Goal: Task Accomplishment & Management: Complete application form

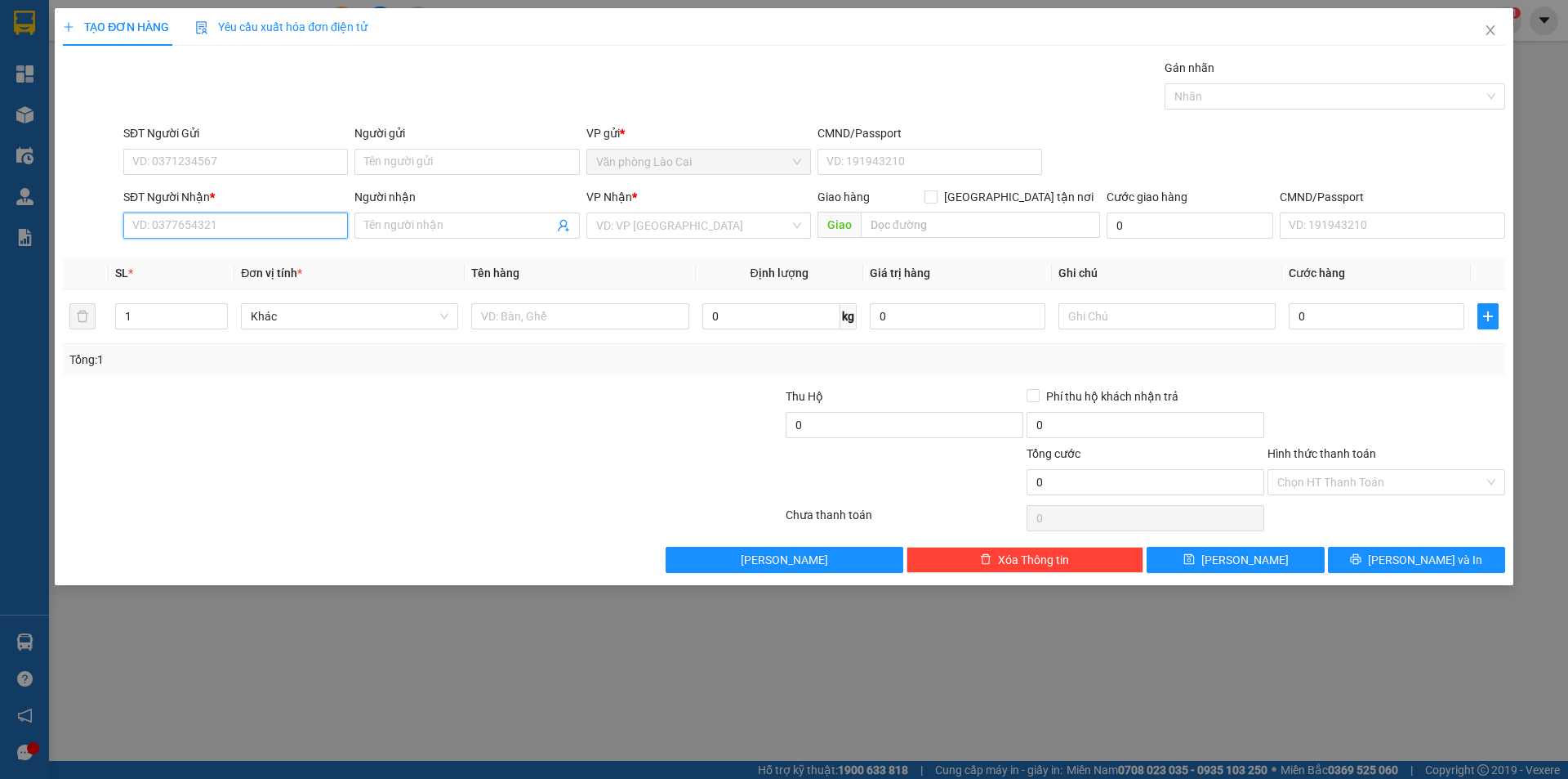
click at [302, 223] on input "SĐT Người Nhận *" at bounding box center [235, 225] width 224 height 26
click at [278, 167] on input "SĐT Người Gửi" at bounding box center [235, 161] width 224 height 26
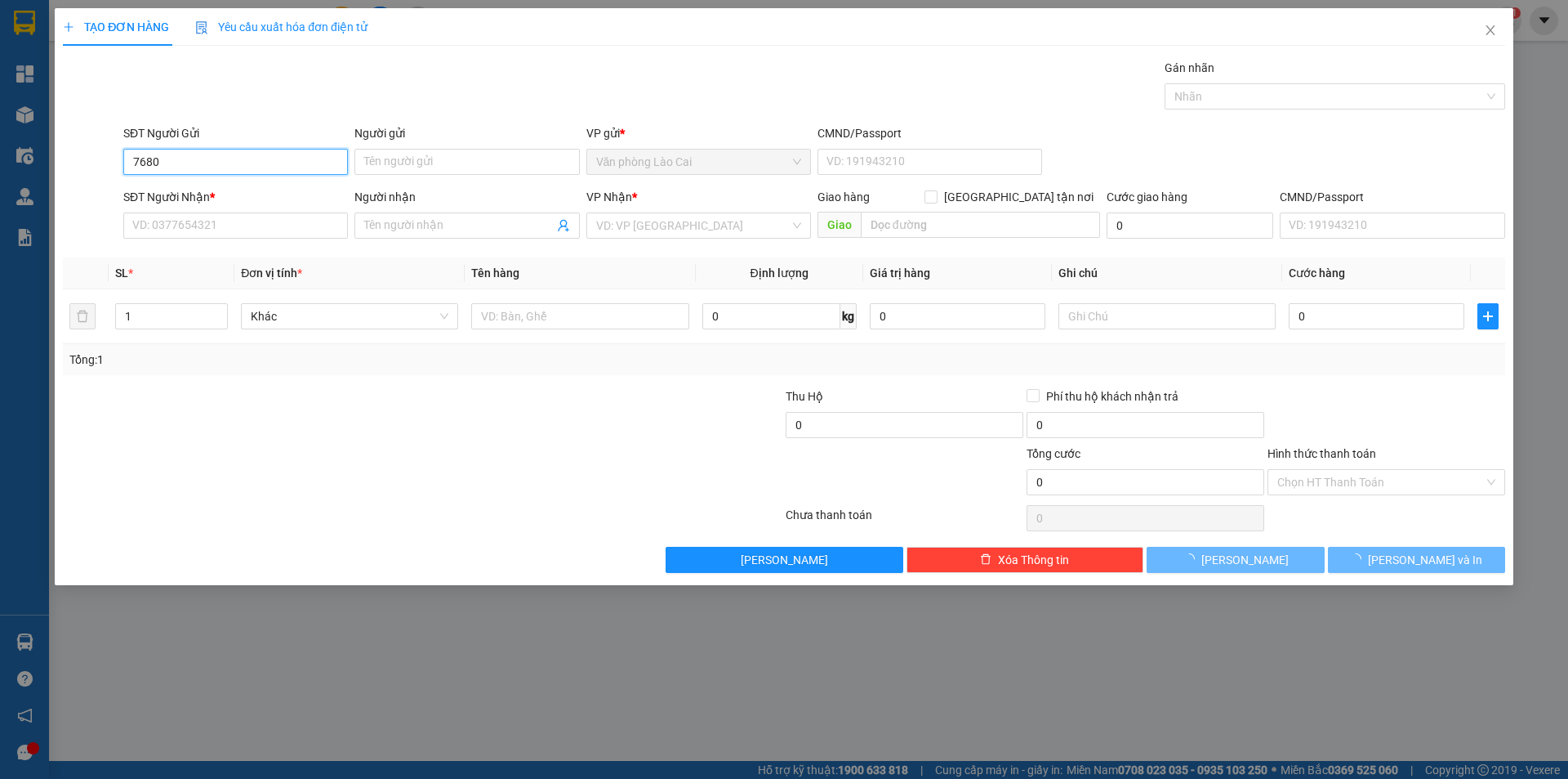
click at [216, 163] on input "7680" at bounding box center [235, 161] width 224 height 26
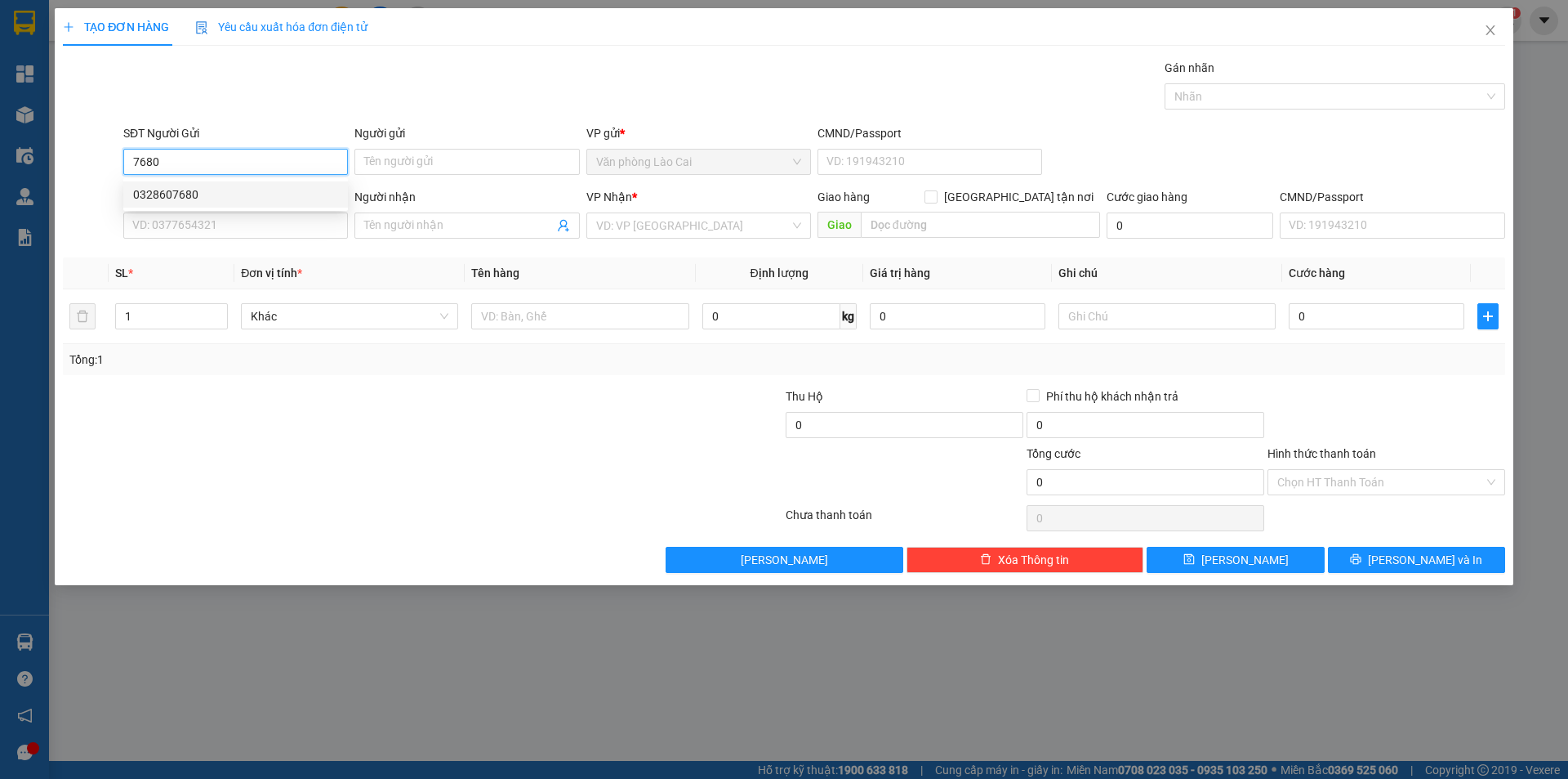
click at [185, 199] on div "0328607680" at bounding box center [235, 195] width 205 height 18
type input "0328607680"
type input "0384570944"
type input "c lý"
type input "400.000"
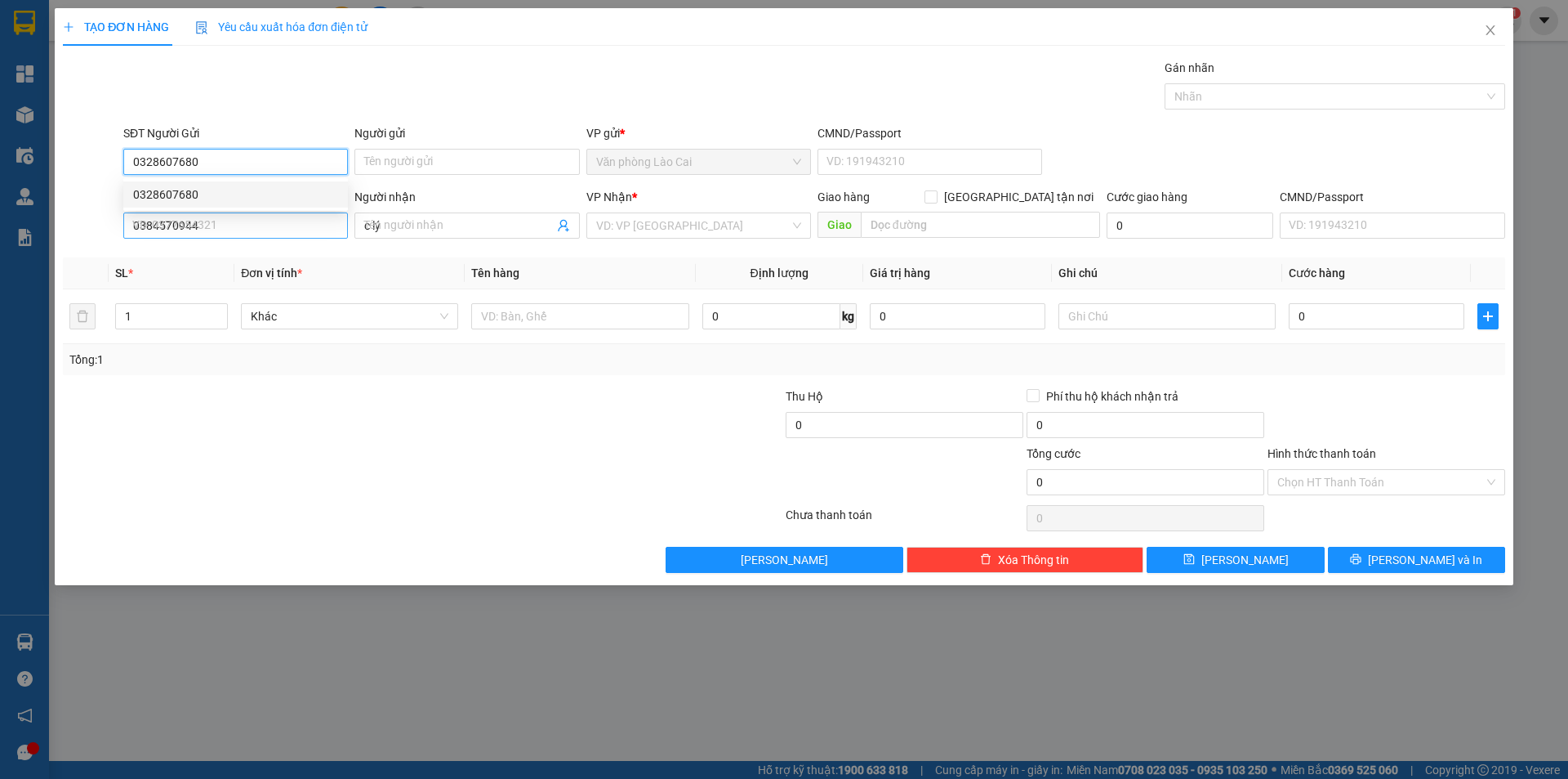
type input "400.000"
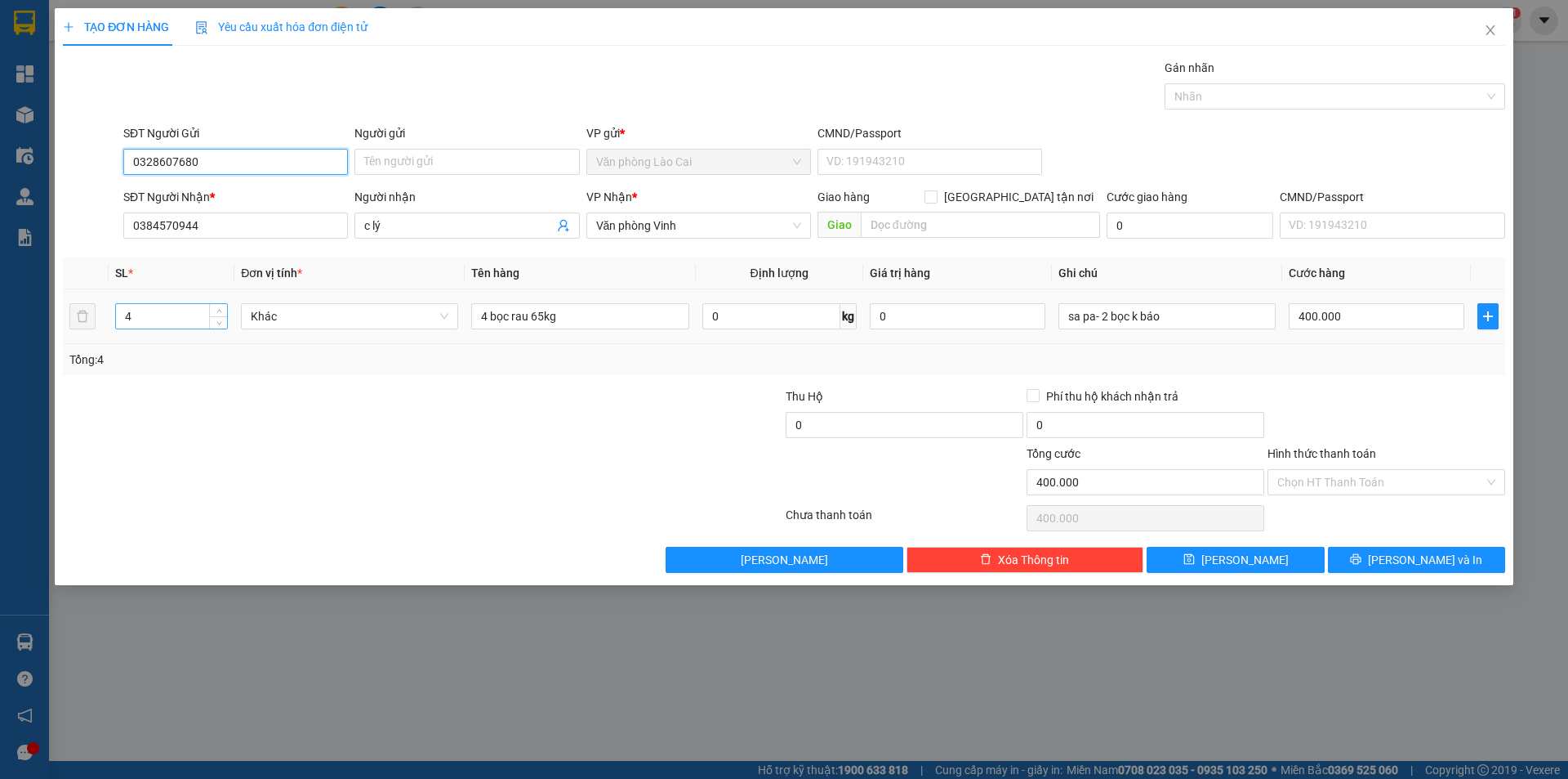
type input "0328607680"
drag, startPoint x: 164, startPoint y: 310, endPoint x: 0, endPoint y: 313, distance: 164.0
click at [0, 313] on div "TẠO ĐƠN HÀNG Yêu cầu xuất hóa đơn điện tử Transit Pickup Surcharge Ids Transit …" at bounding box center [784, 389] width 1568 height 779
type input "2"
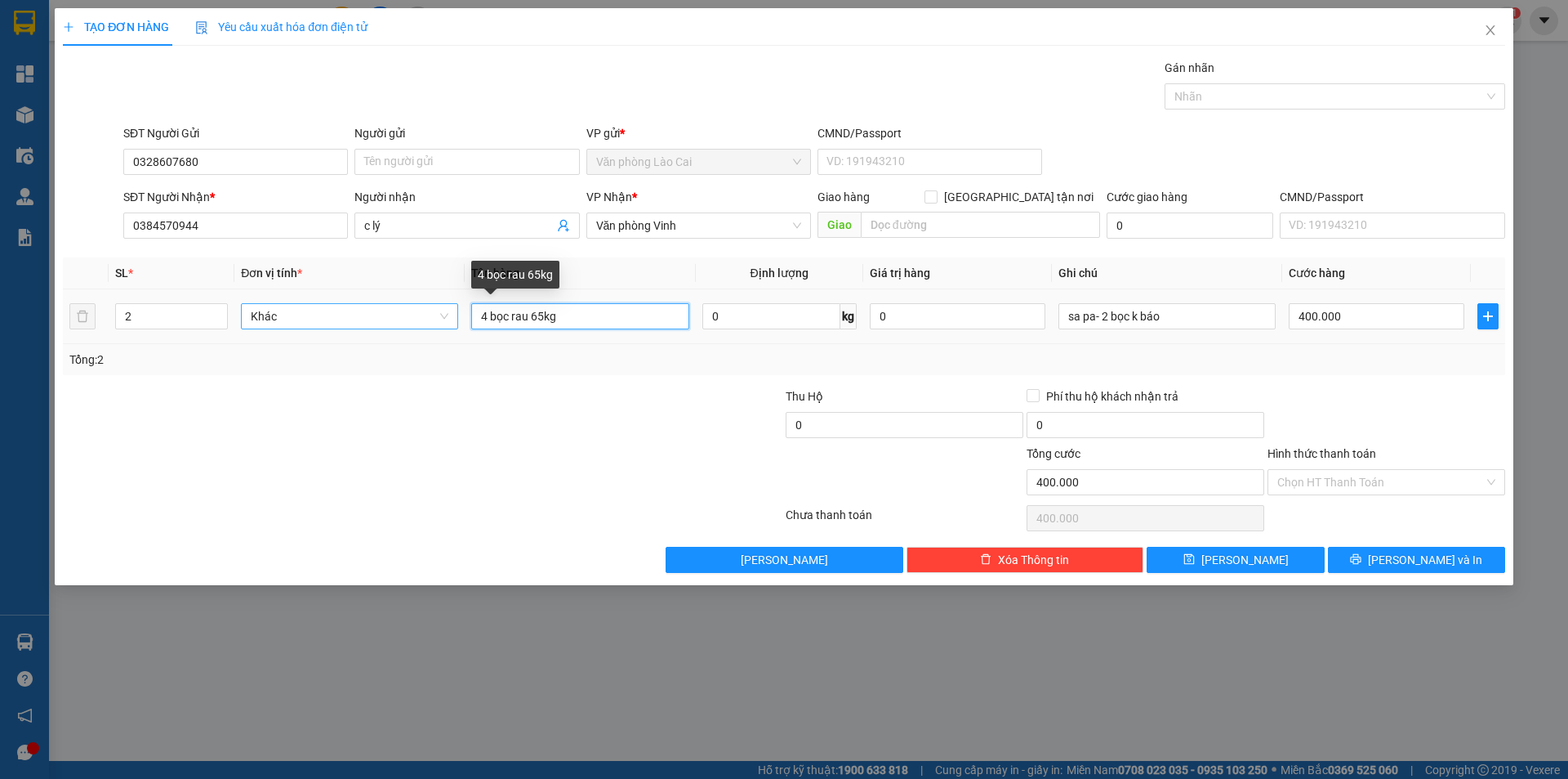
drag, startPoint x: 489, startPoint y: 313, endPoint x: 444, endPoint y: 314, distance: 45.0
click at [444, 314] on tr "2 Khác 4 bọc rau 65kg 0 kg 0 sa pa- 2 bọc k báo 400.000" at bounding box center [784, 317] width 1443 height 55
drag, startPoint x: 540, startPoint y: 313, endPoint x: 527, endPoint y: 314, distance: 13.0
click at [527, 314] on input "2bọc rau 65kg" at bounding box center [579, 316] width 217 height 26
type input "2bọc rau70kg"
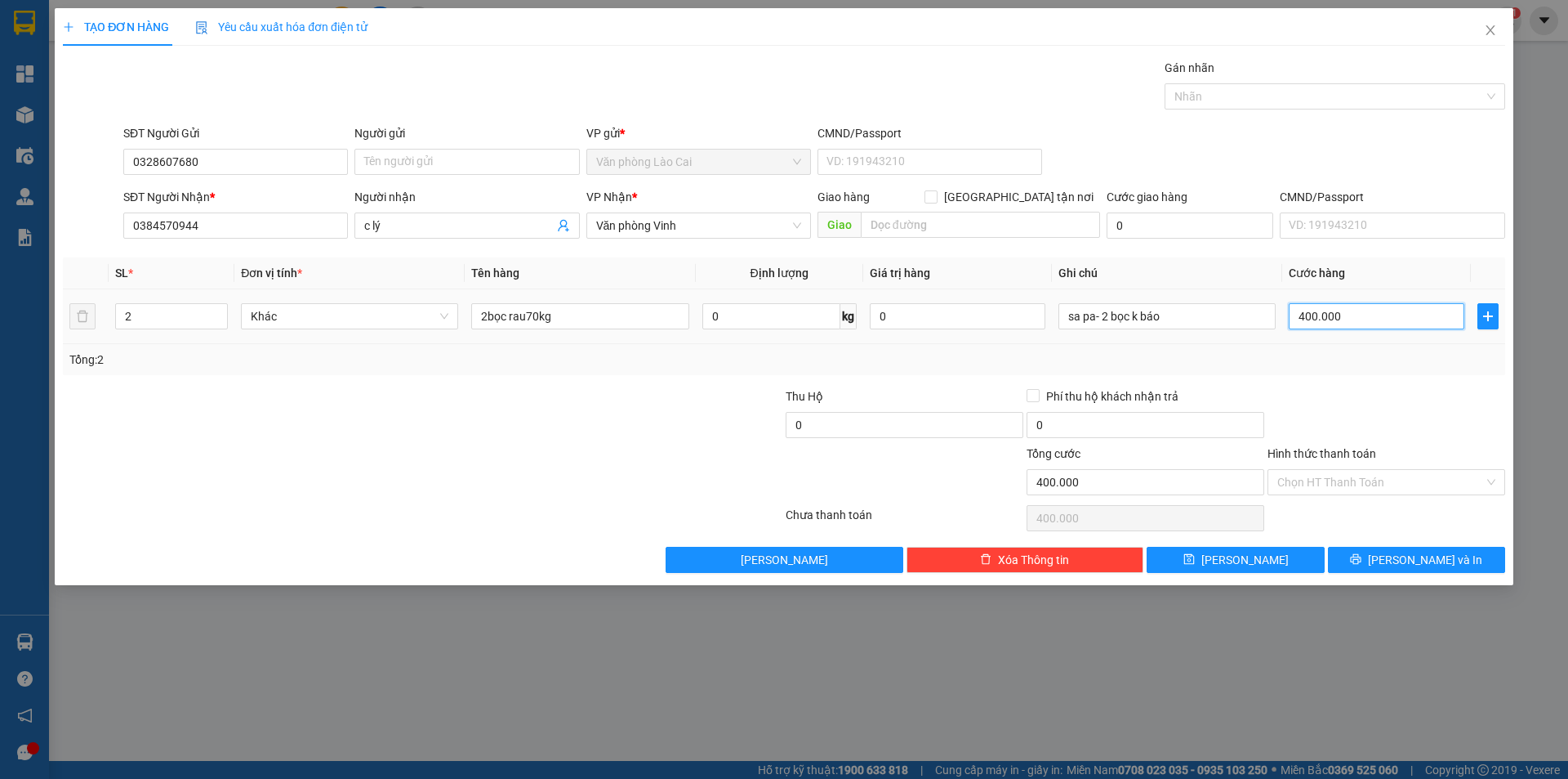
click at [1418, 316] on input "400.000" at bounding box center [1376, 316] width 175 height 26
type input "2"
type input "24"
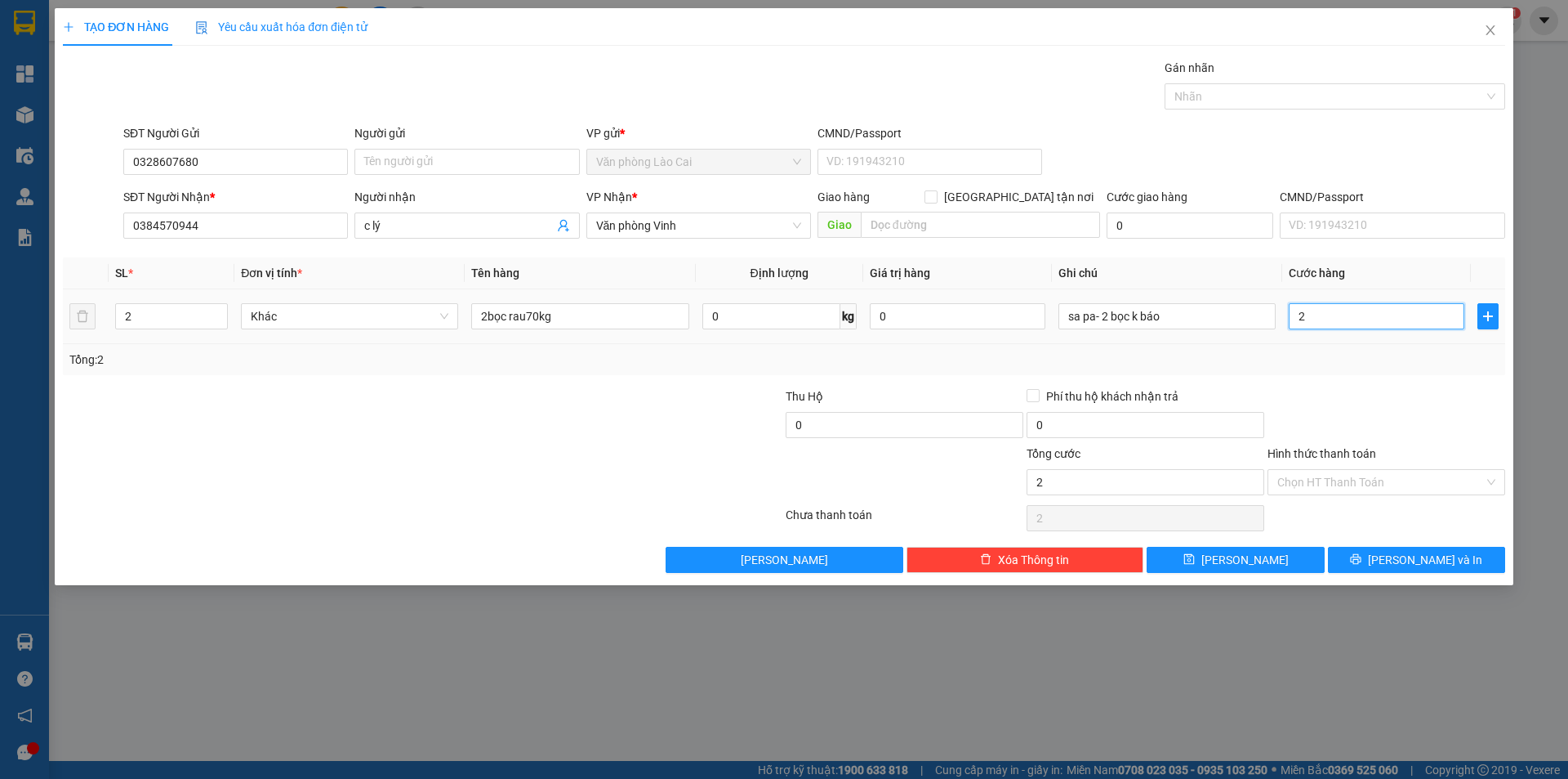
type input "24"
type input "240"
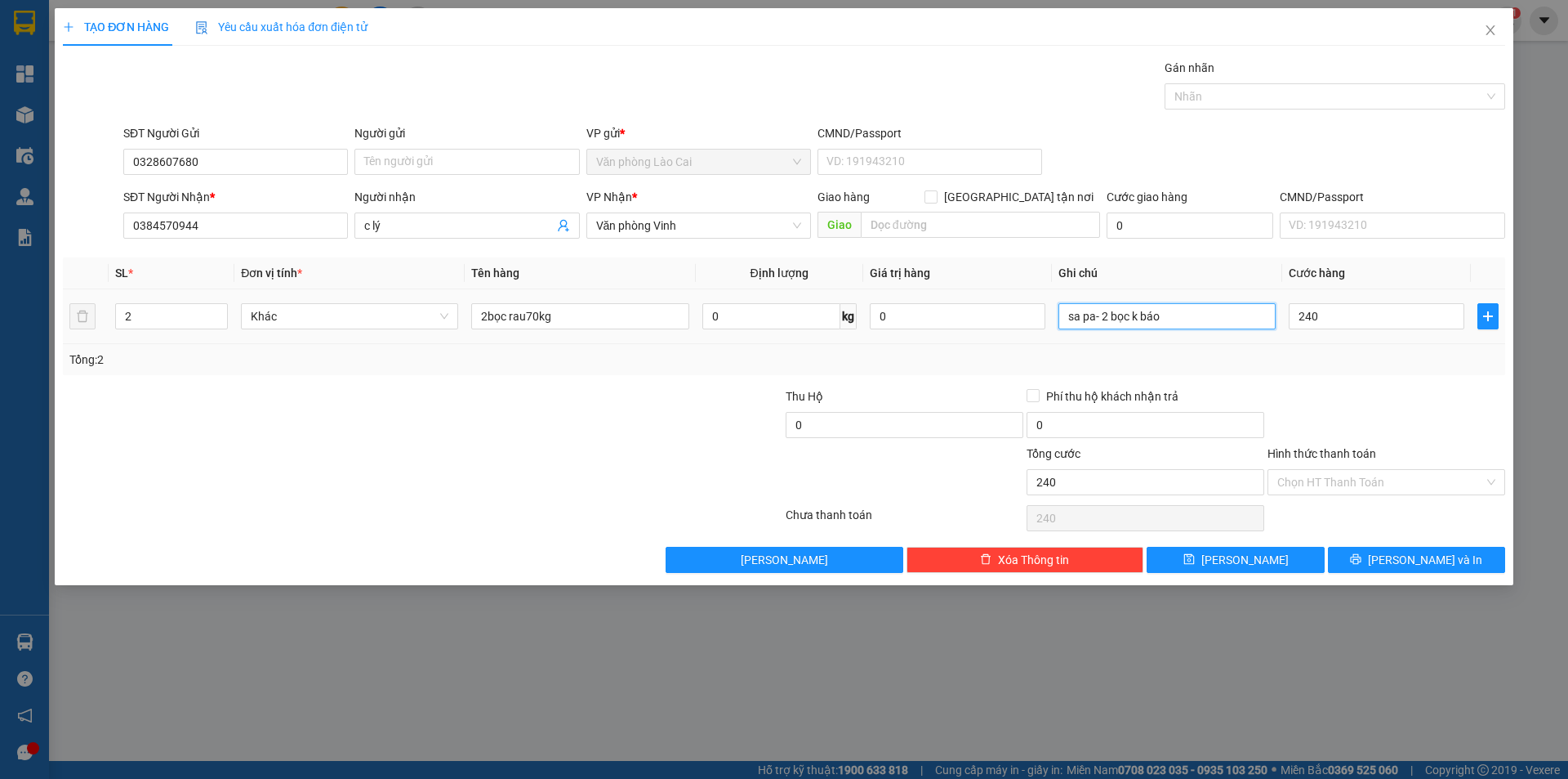
type input "240.000"
drag, startPoint x: 1176, startPoint y: 320, endPoint x: 1094, endPoint y: 318, distance: 82.0
click at [1094, 318] on input "sa pa- 2 bọc k báo" at bounding box center [1167, 316] width 217 height 26
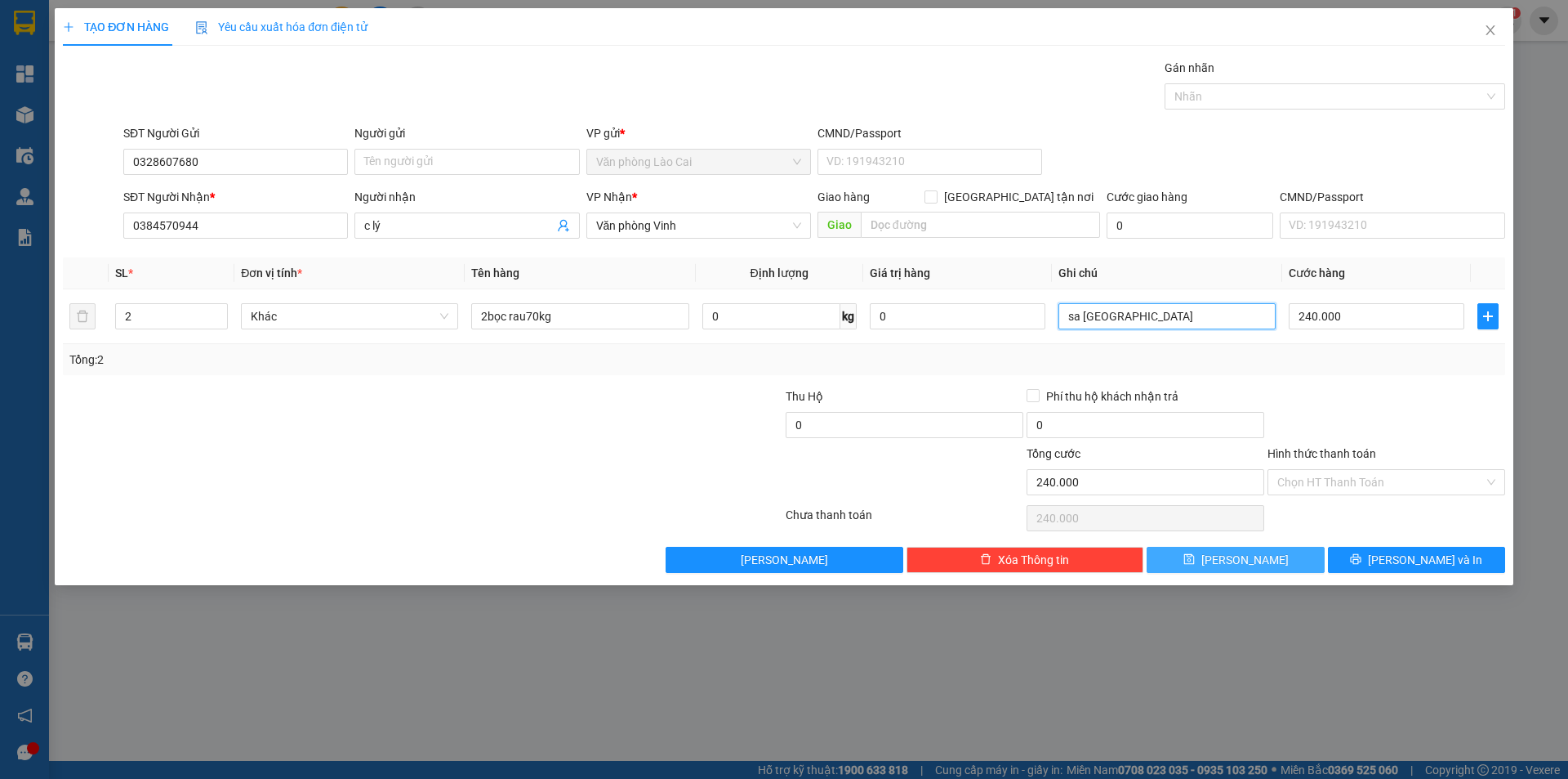
type input "sa [GEOGRAPHIC_DATA]"
click at [1303, 559] on button "[PERSON_NAME]" at bounding box center [1235, 560] width 177 height 26
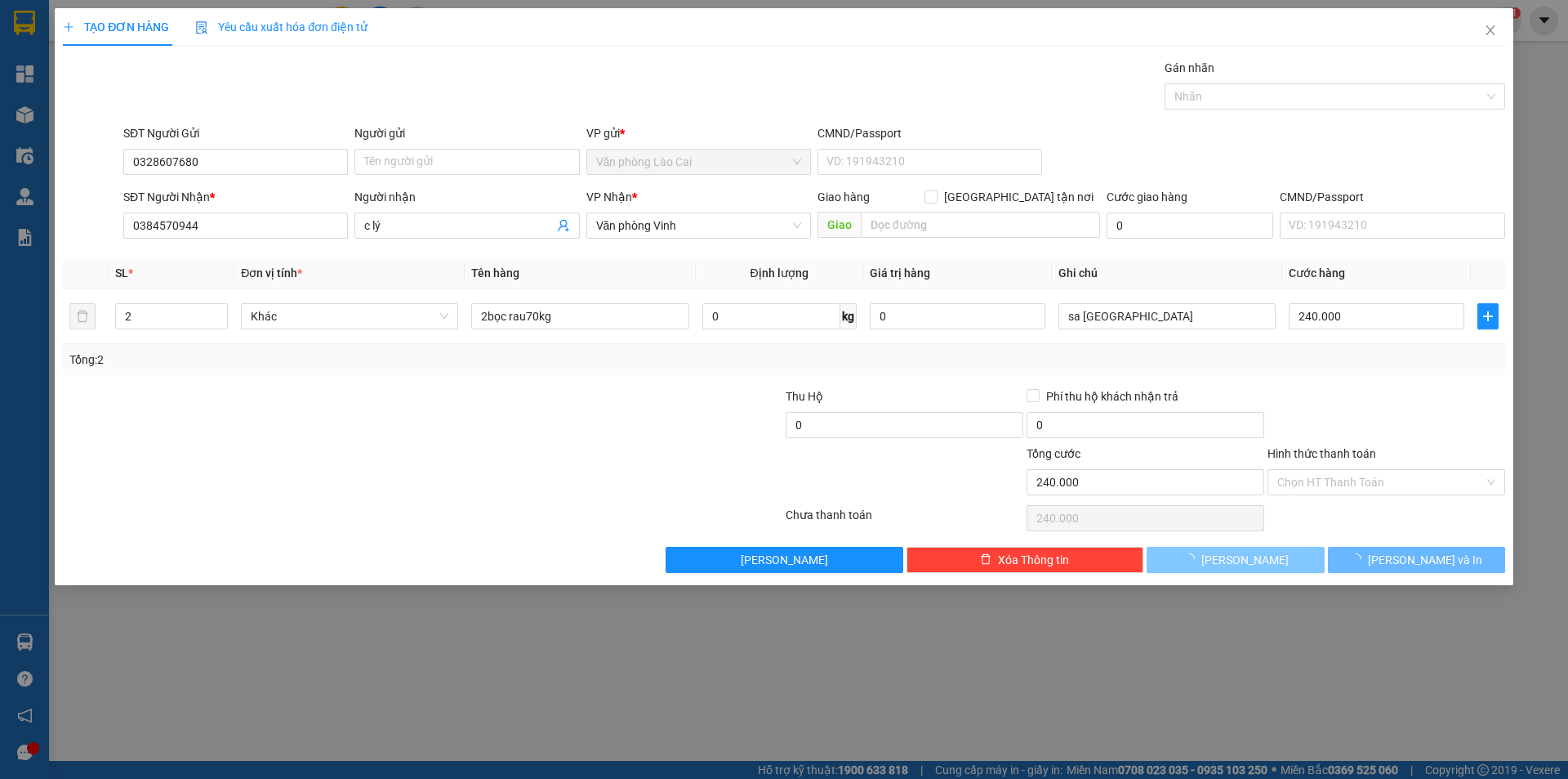
type input "0"
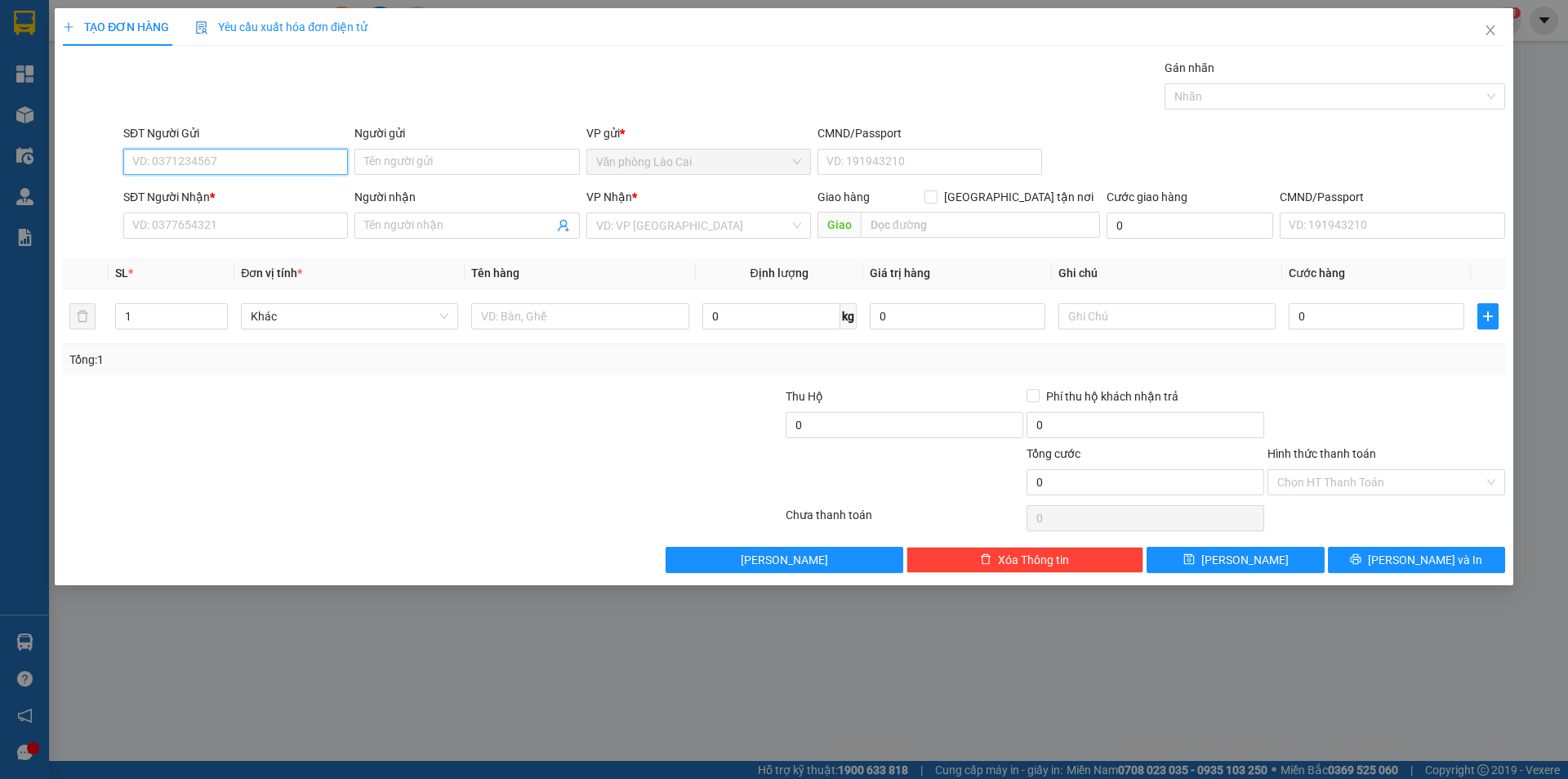
click at [322, 165] on input "SĐT Người Gửi" at bounding box center [235, 161] width 224 height 26
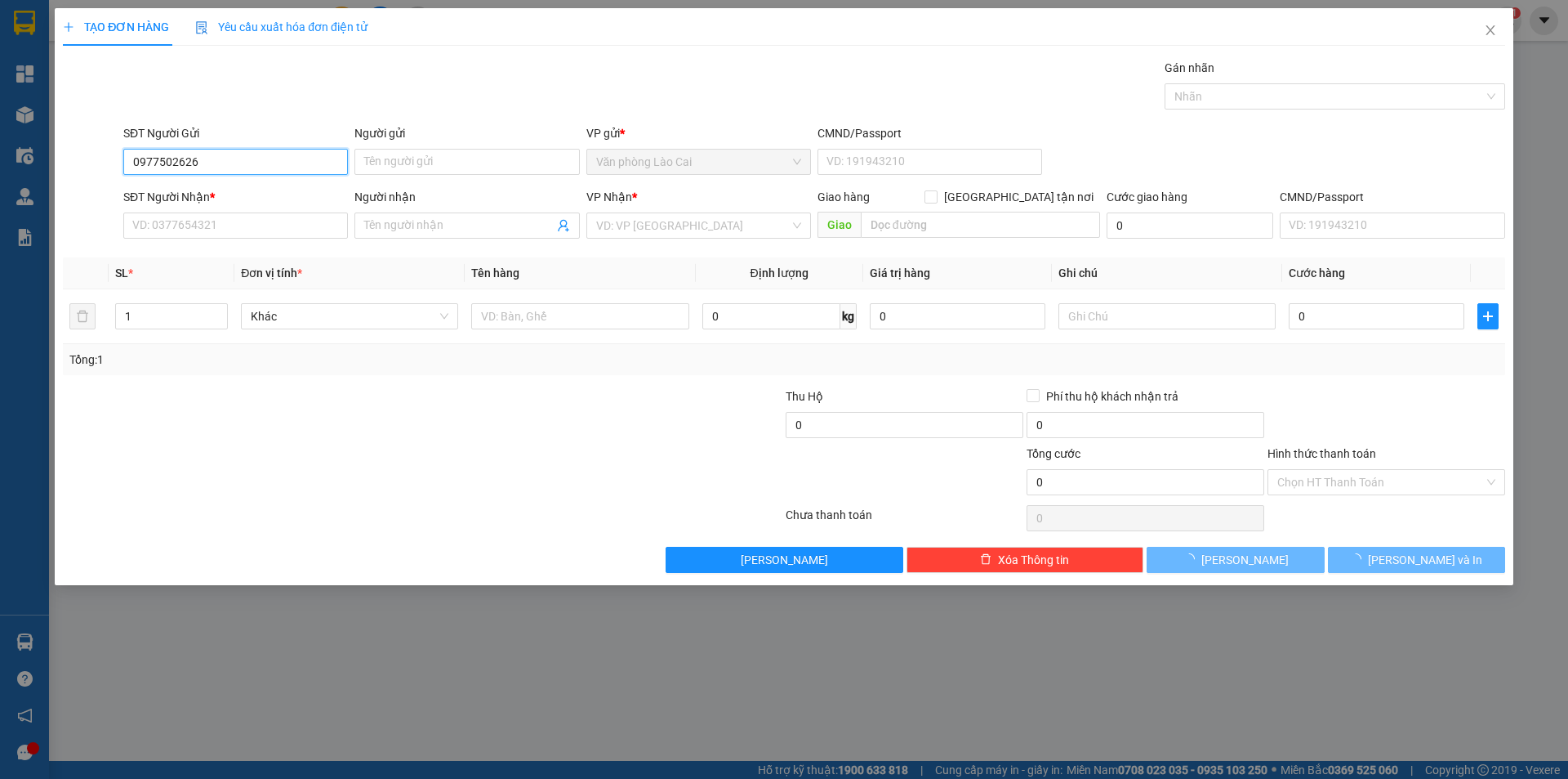
type input "0977502626"
drag, startPoint x: 470, startPoint y: 182, endPoint x: 277, endPoint y: 170, distance: 193.4
click at [465, 182] on form "SĐT Người Gửi 0977502626 Người gửi Tên người gửi VP gửi * Văn phòng Lào Cai CMN…" at bounding box center [784, 184] width 1443 height 121
drag, startPoint x: 215, startPoint y: 161, endPoint x: 0, endPoint y: 154, distance: 215.1
click at [0, 154] on div "TẠO ĐƠN HÀNG Yêu cầu xuất hóa đơn điện tử Transit Pickup Surcharge Ids Transit …" at bounding box center [784, 389] width 1568 height 779
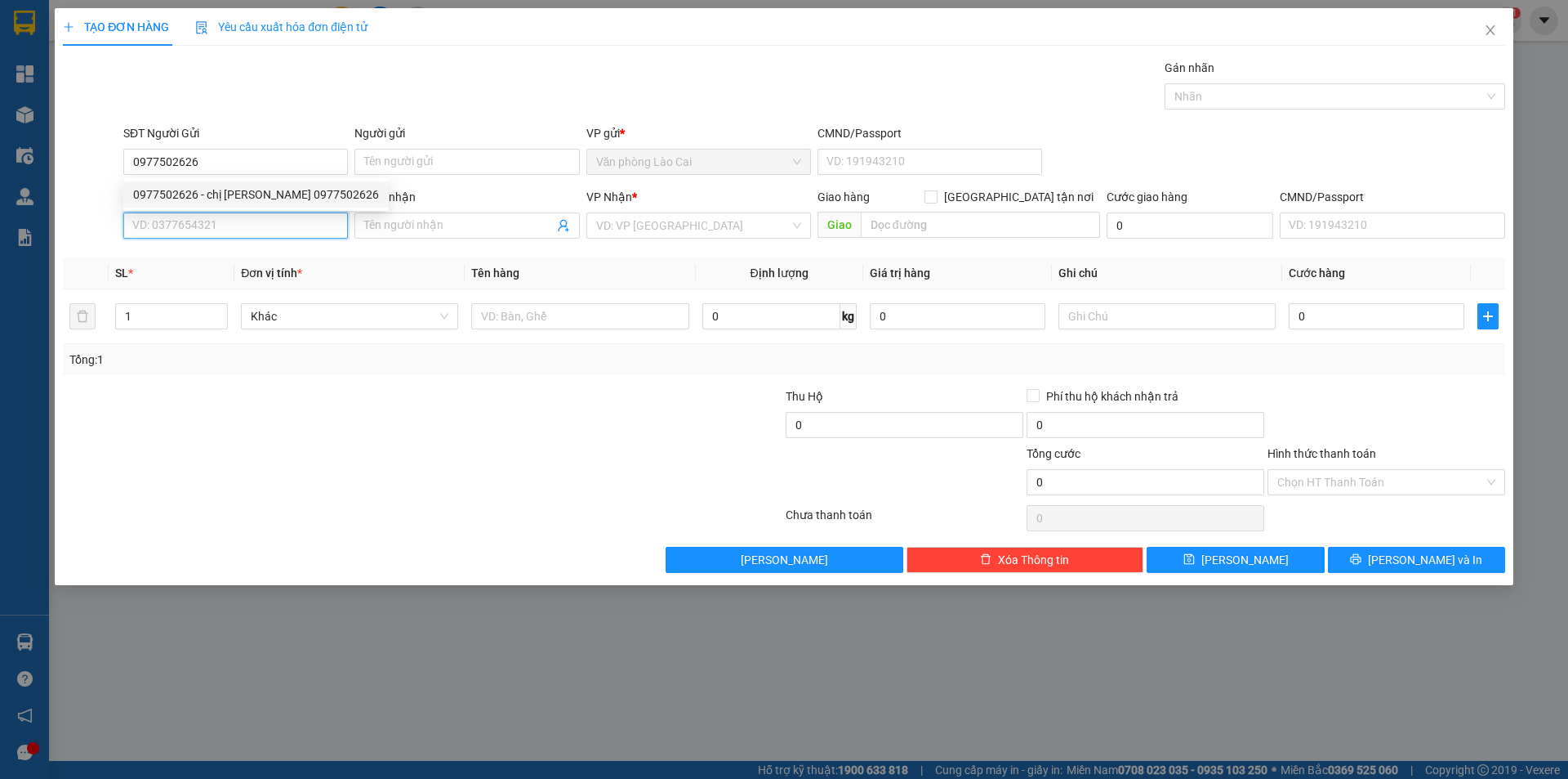
click at [171, 229] on input "SĐT Người Nhận *" at bounding box center [235, 225] width 224 height 26
paste input "0977502626"
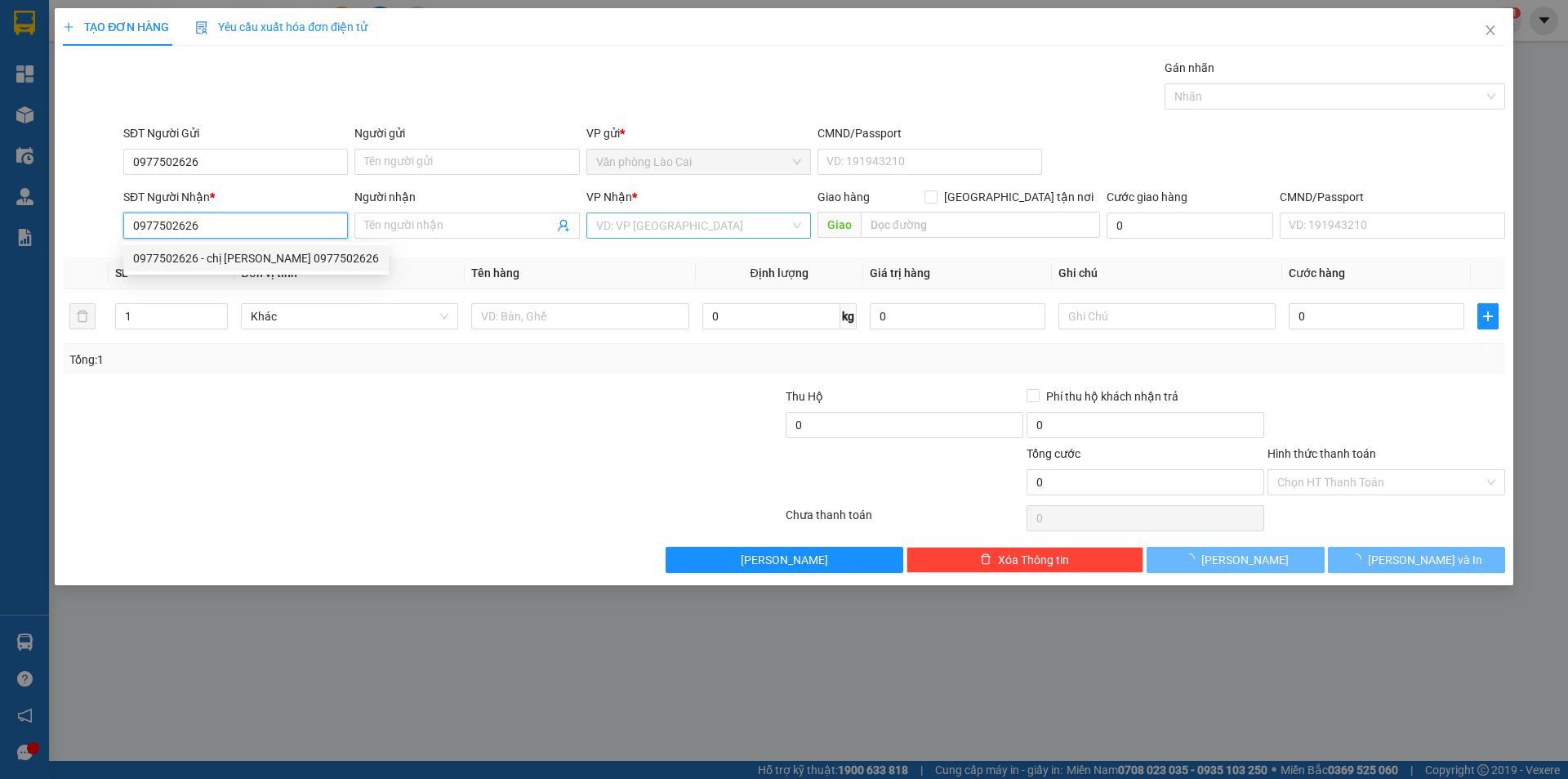
type input "0977502626"
click at [650, 230] on input "search" at bounding box center [692, 225] width 194 height 24
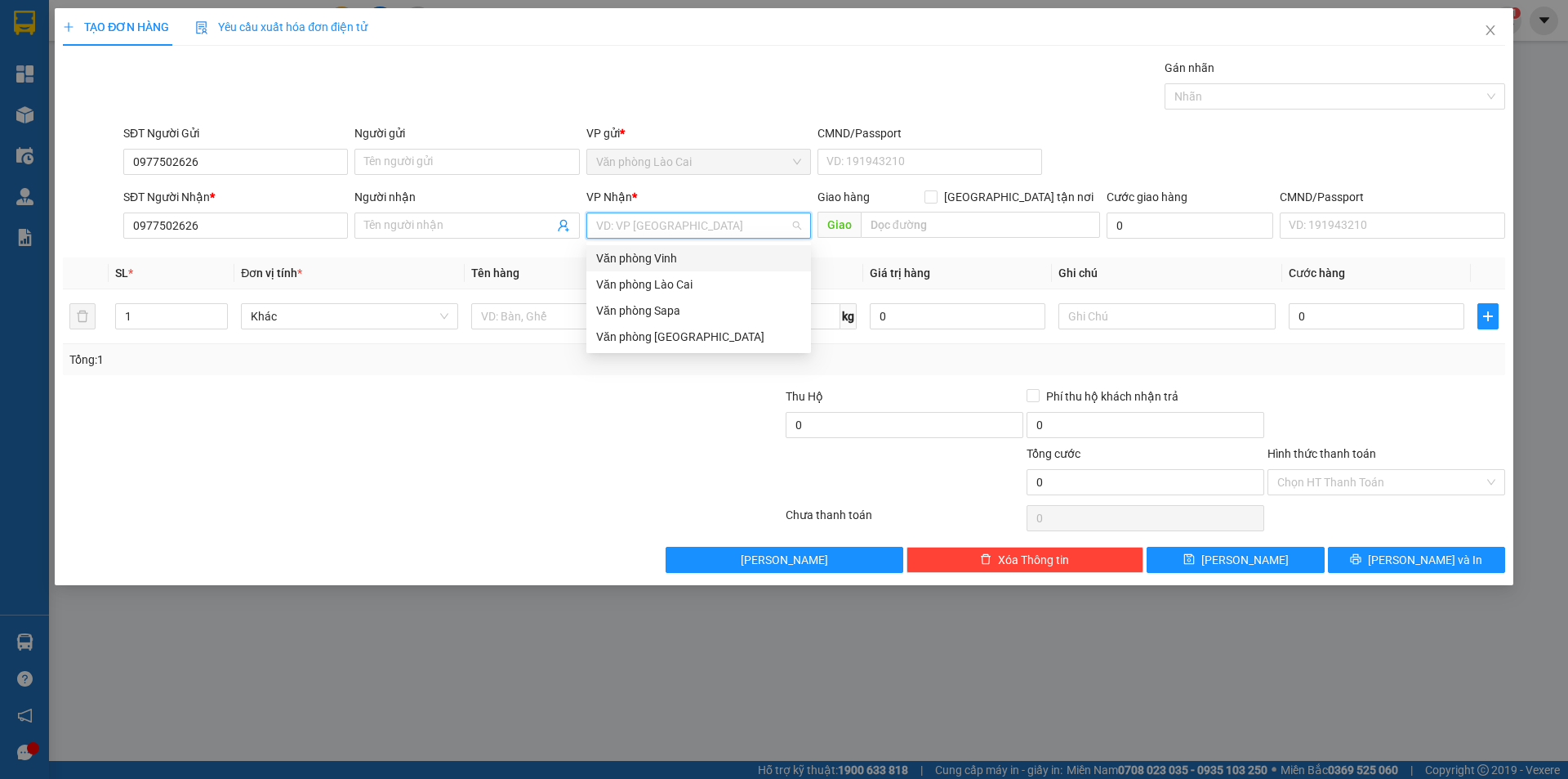
click at [655, 258] on div "Văn phòng Vinh" at bounding box center [698, 259] width 205 height 18
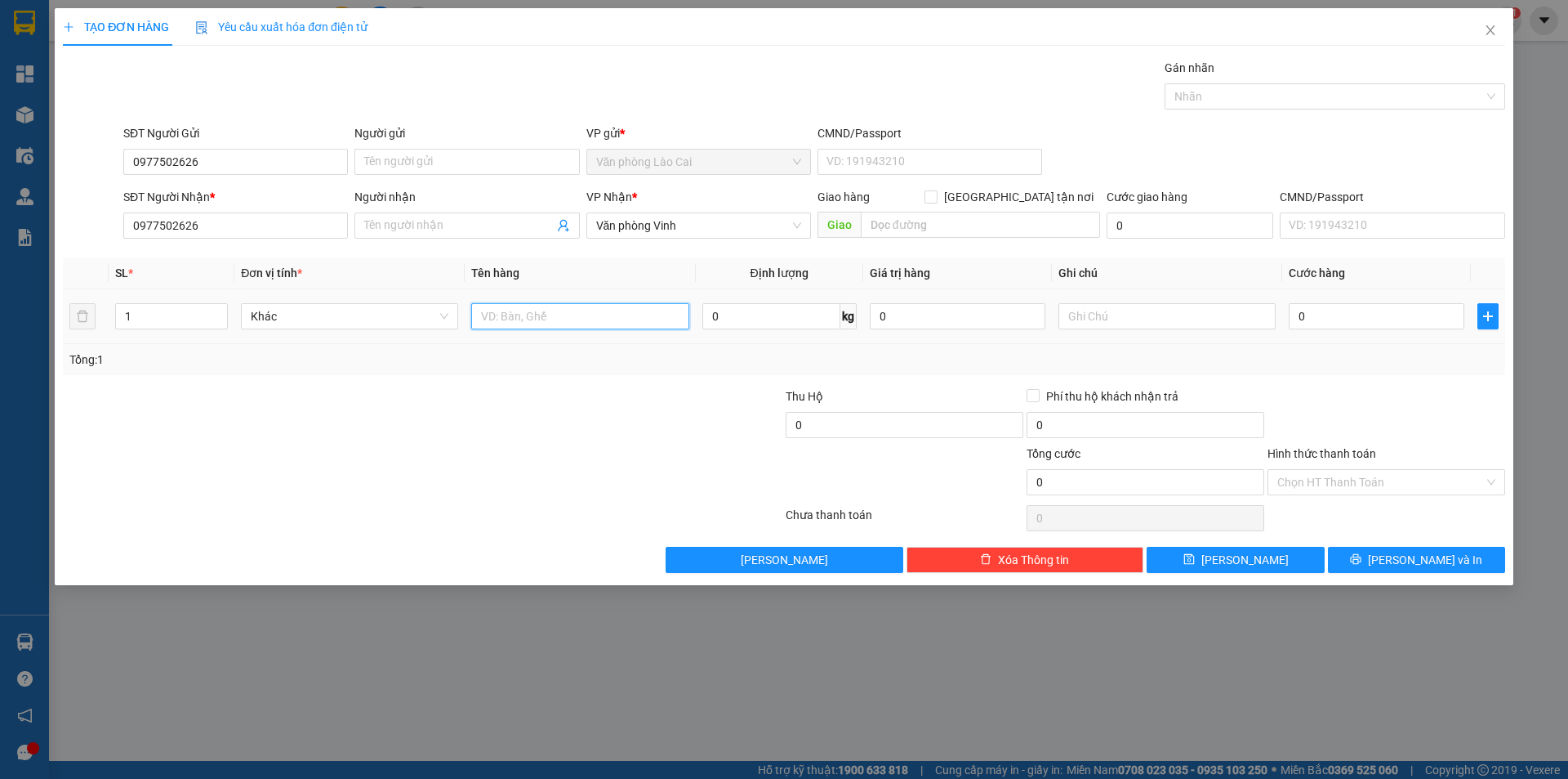
click at [598, 317] on input "text" at bounding box center [579, 316] width 217 height 26
type input "1 thùng hoa"
click at [1364, 331] on div "0" at bounding box center [1376, 316] width 175 height 32
drag, startPoint x: 1364, startPoint y: 322, endPoint x: 1353, endPoint y: 305, distance: 20.2
click at [1364, 321] on input "0" at bounding box center [1376, 316] width 175 height 26
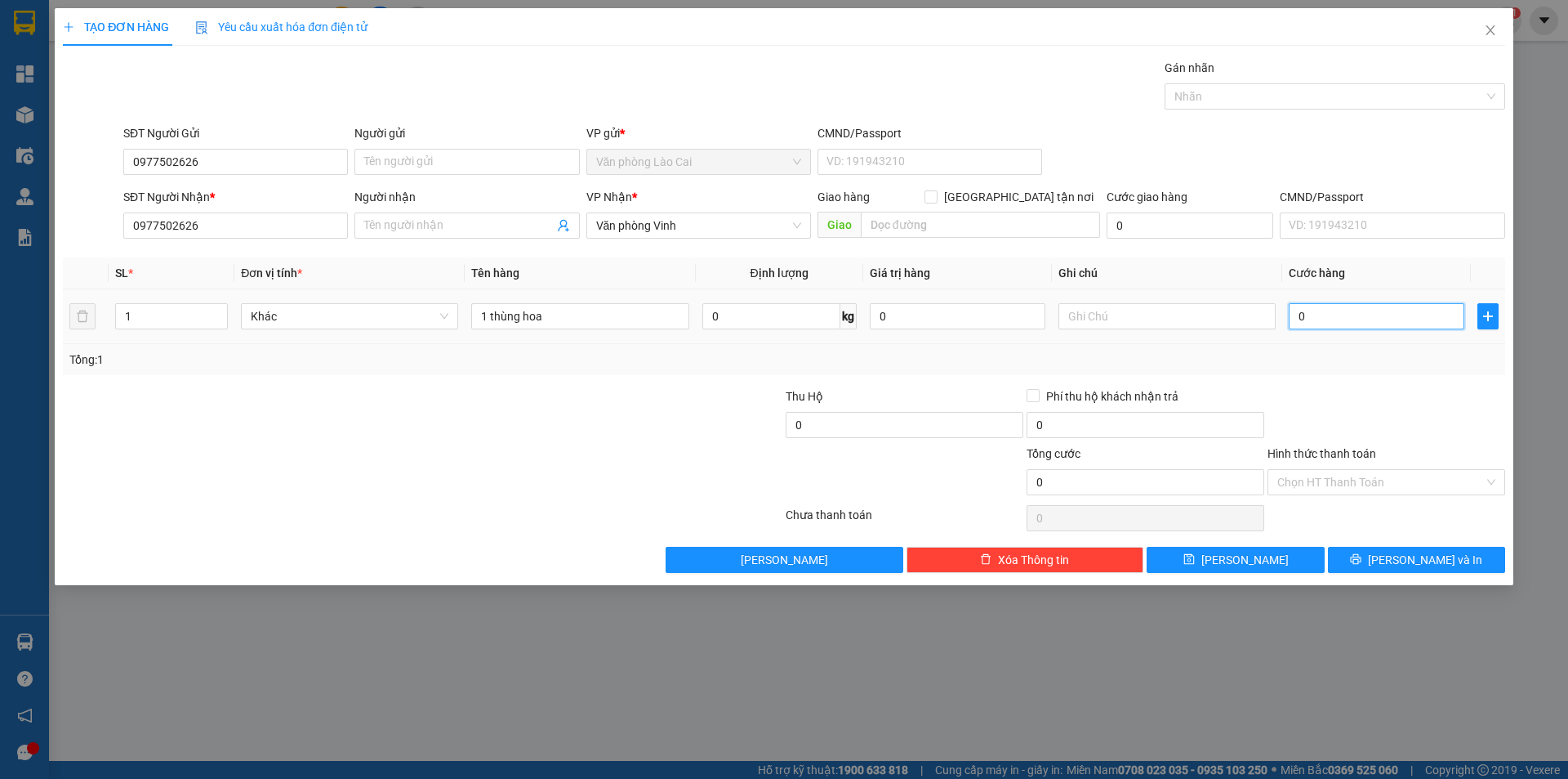
type input "5"
type input "50"
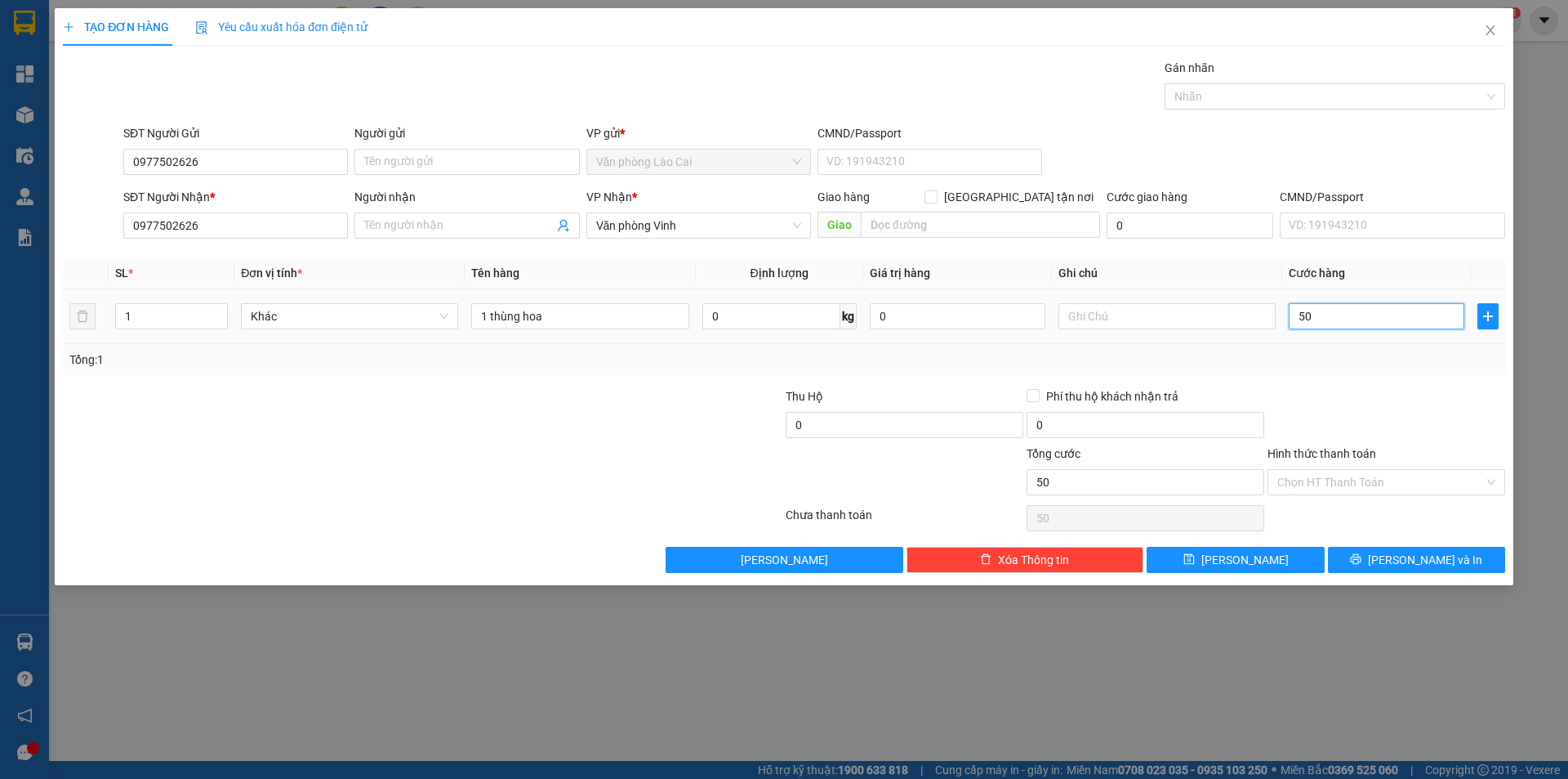
type input "500"
type input "500.000"
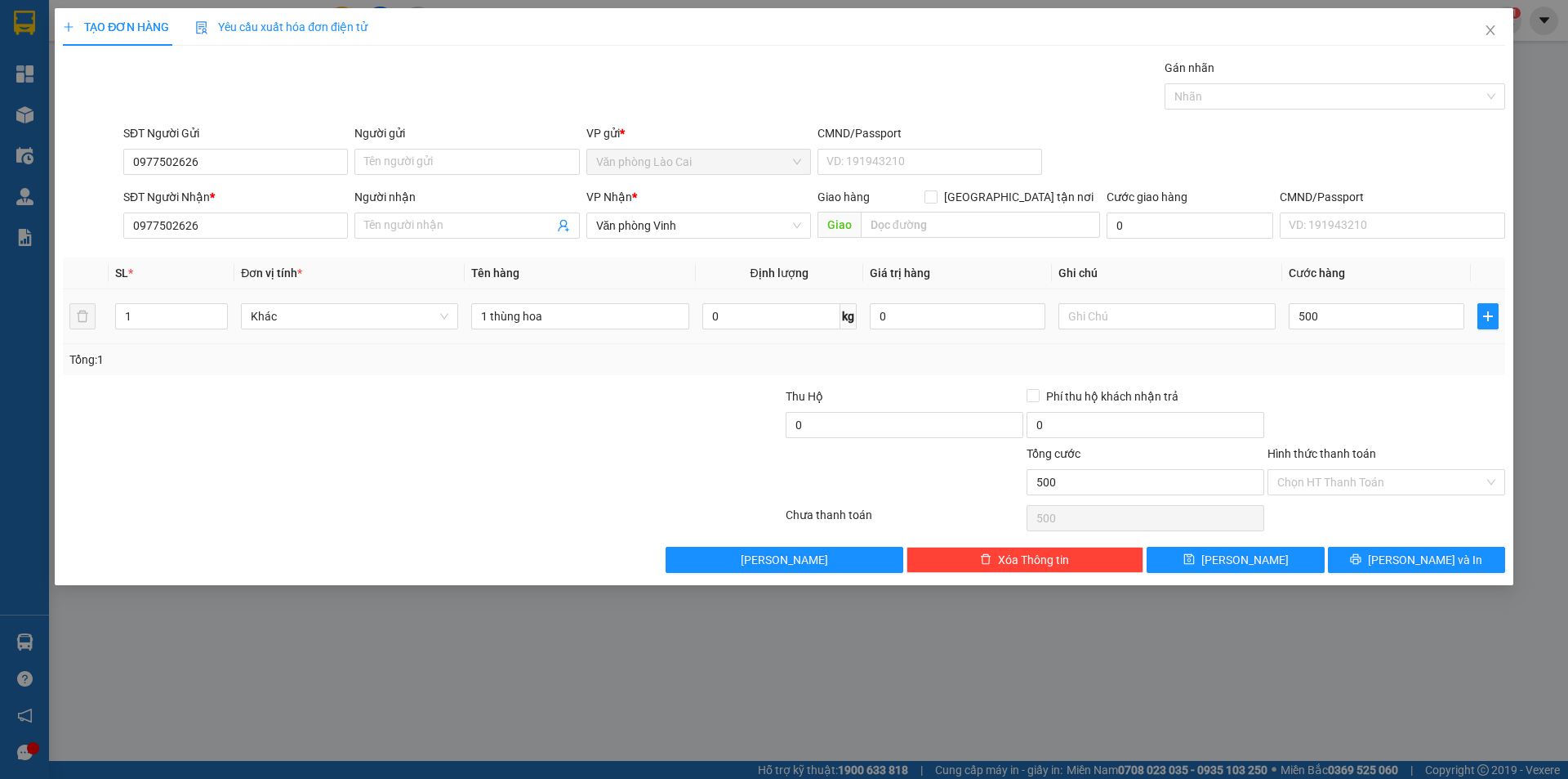
type input "500.000"
click at [1369, 370] on div "Tổng: 1" at bounding box center [784, 359] width 1443 height 31
click at [1376, 427] on div at bounding box center [1386, 416] width 241 height 57
click at [1241, 555] on span "[PERSON_NAME]" at bounding box center [1245, 560] width 87 height 18
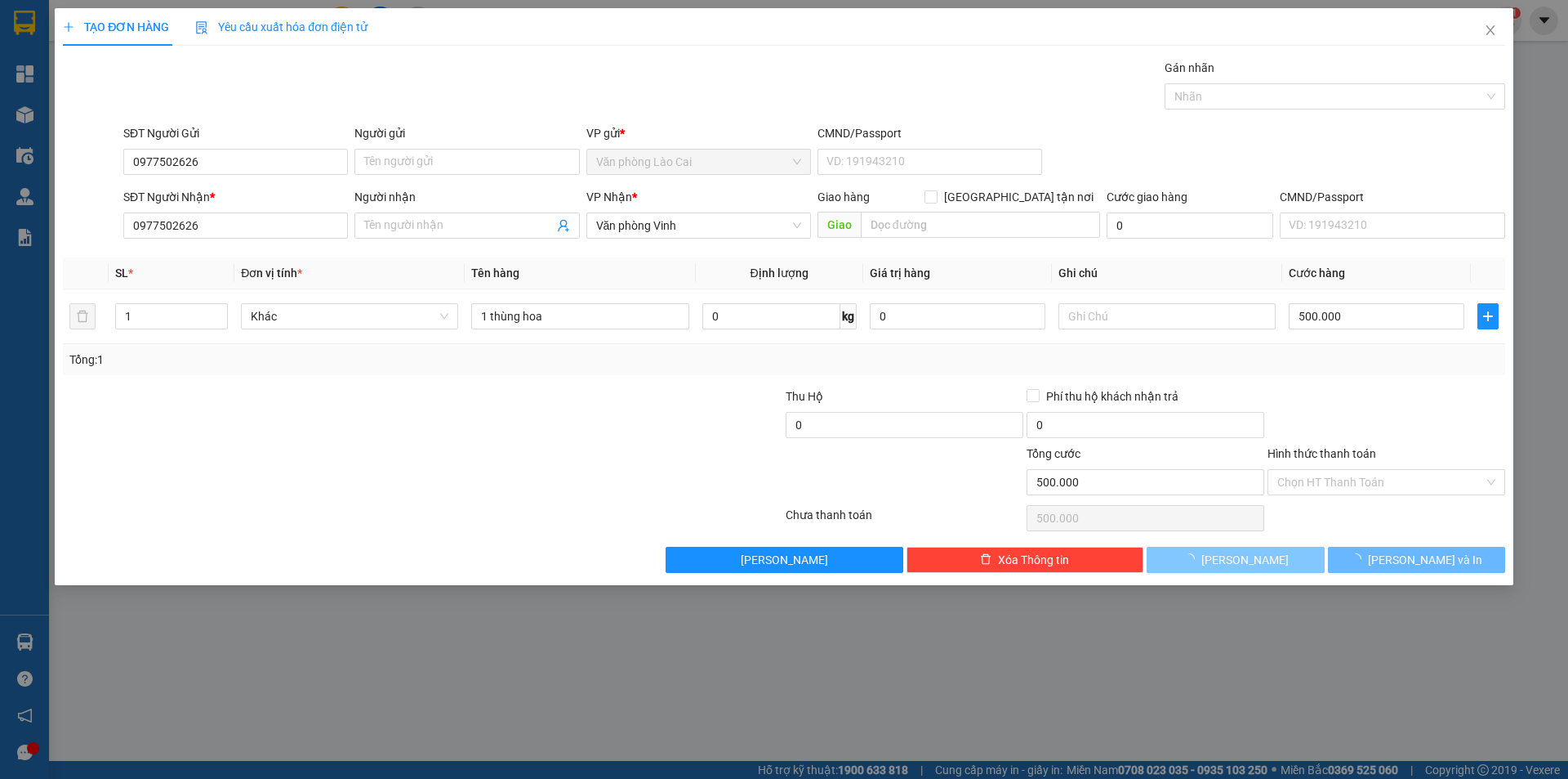
type input "0"
